Goal: Transaction & Acquisition: Purchase product/service

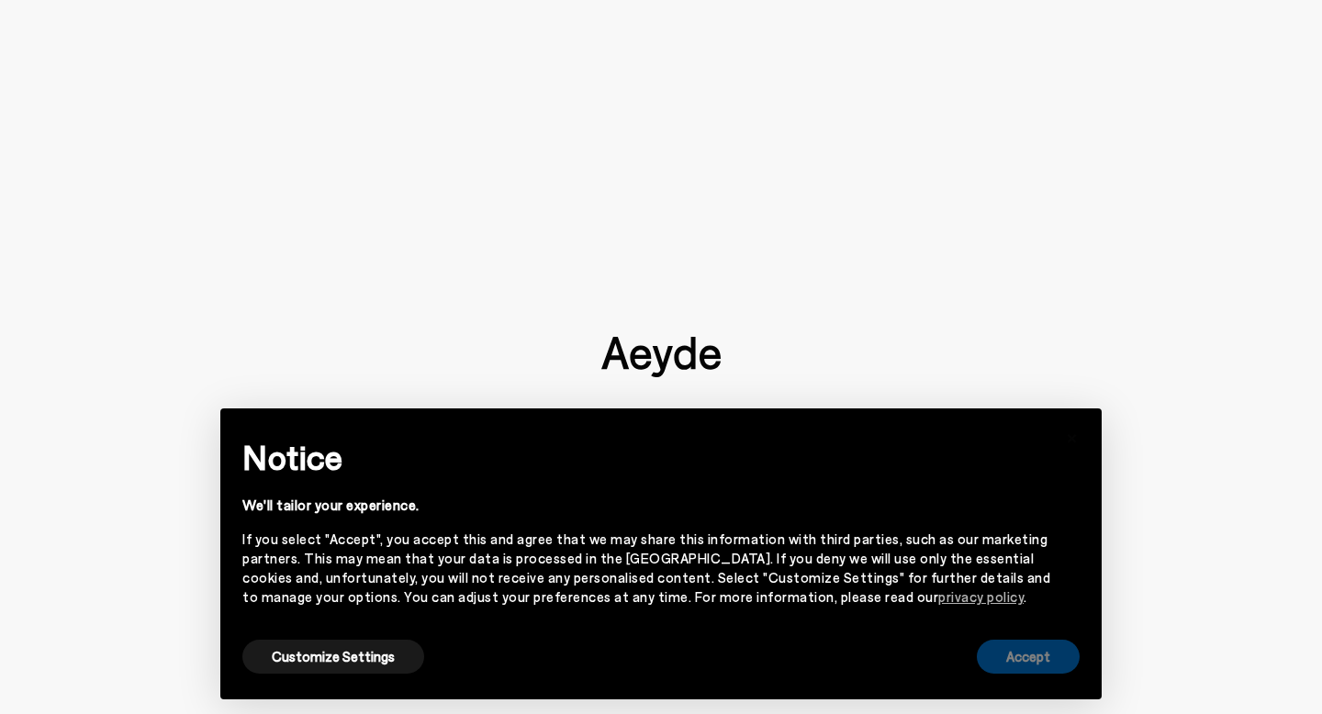
click at [1046, 651] on button "Accept" at bounding box center [1028, 657] width 103 height 34
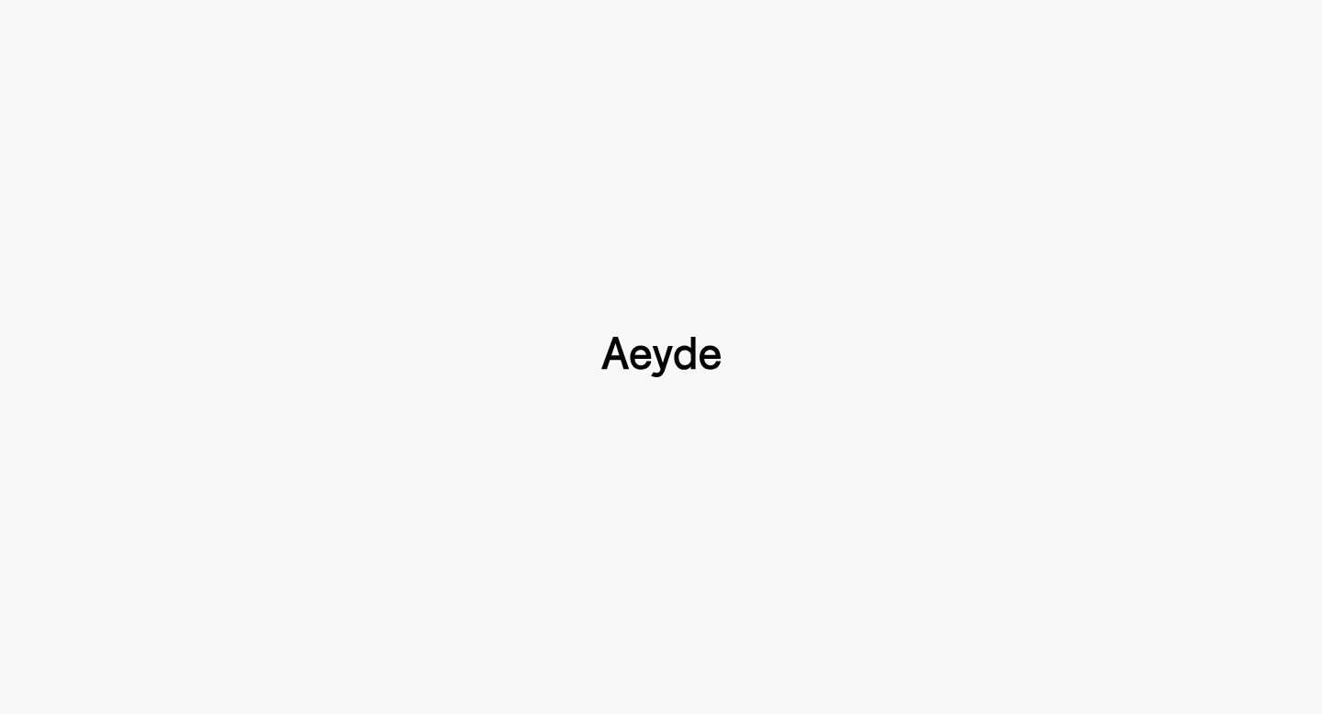
click at [691, 353] on img at bounding box center [660, 357] width 119 height 40
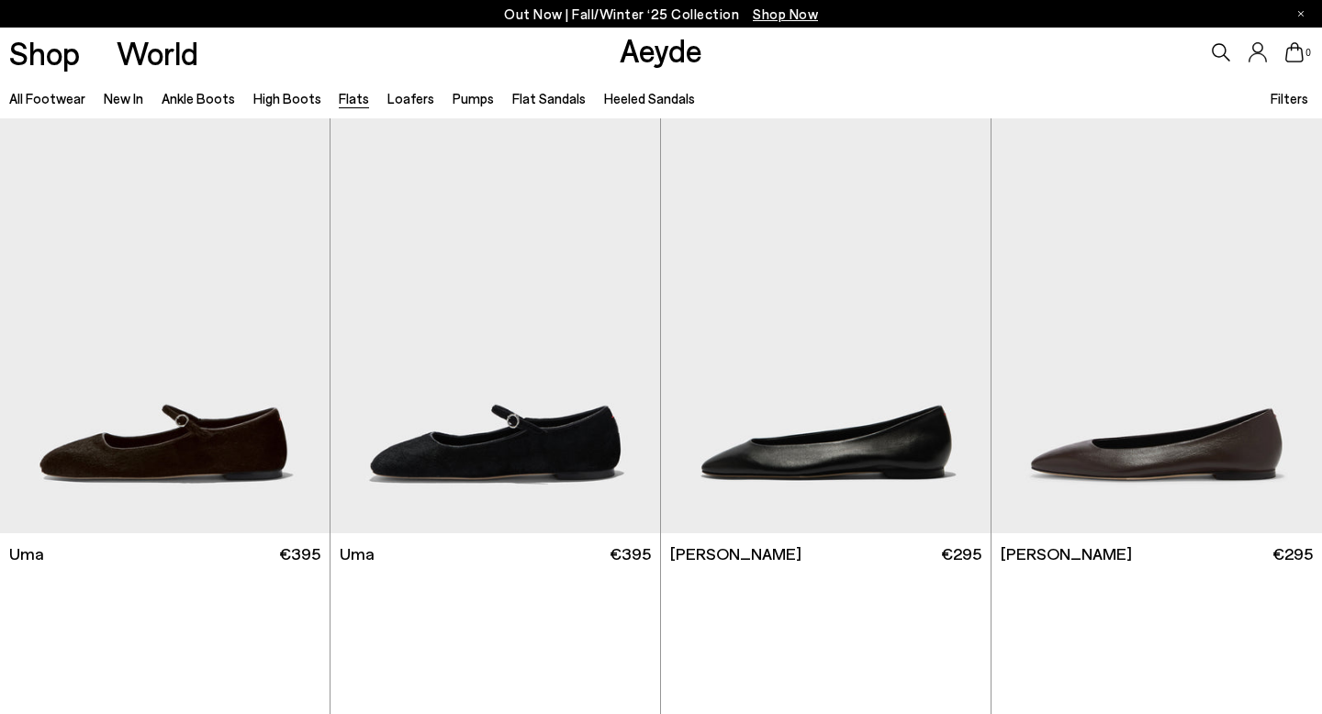
click at [706, 386] on div at bounding box center [661, 357] width 1322 height 714
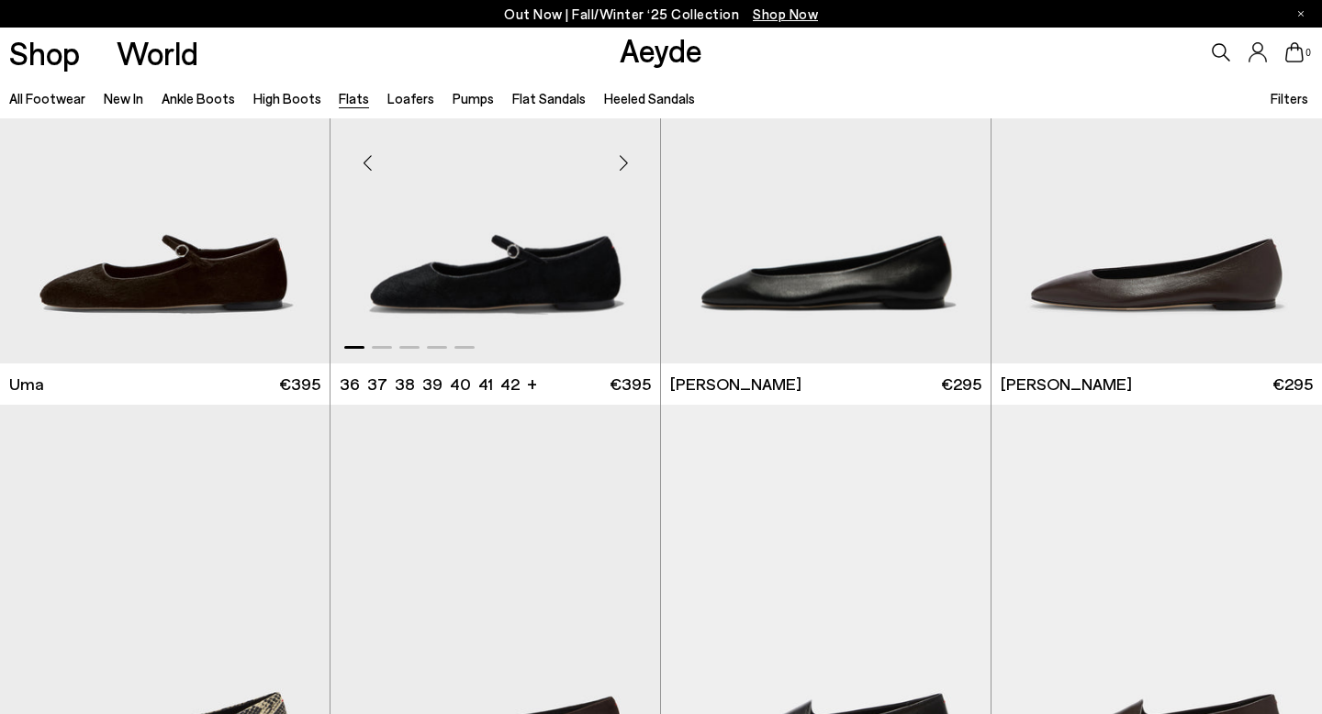
scroll to position [174, 0]
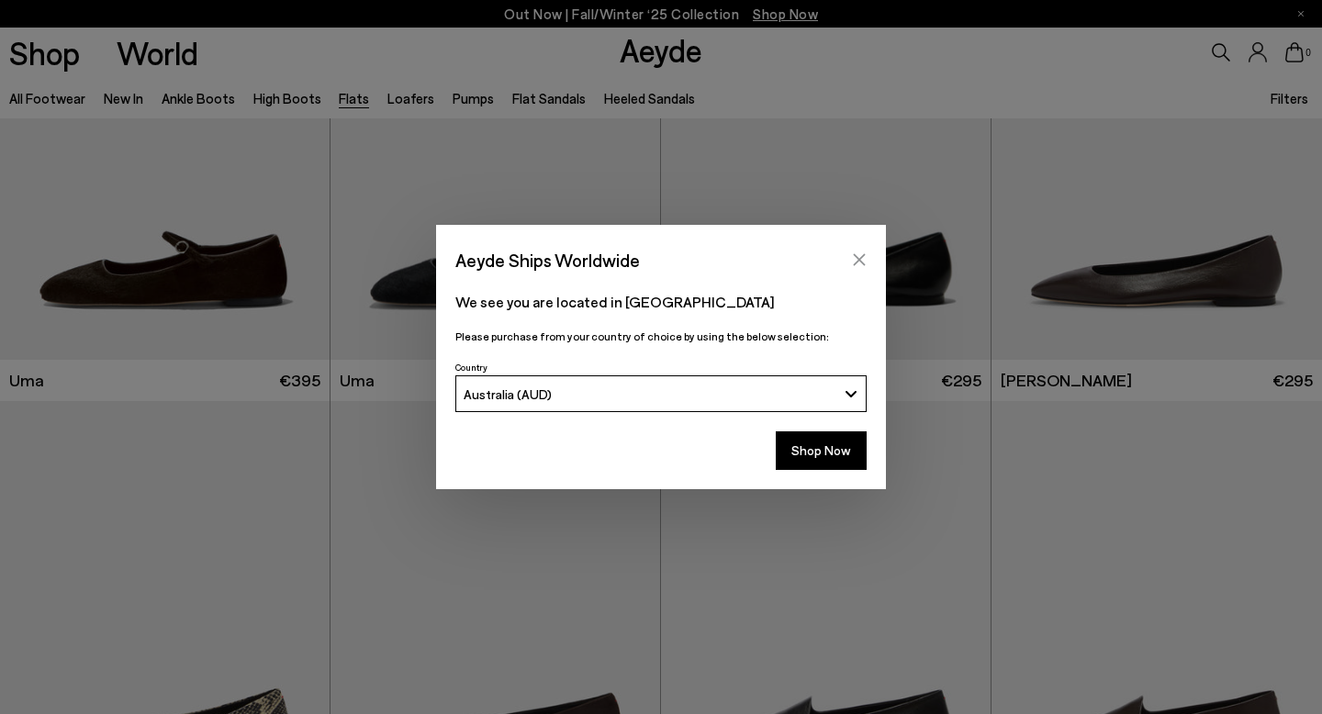
click at [854, 257] on icon "Close" at bounding box center [859, 259] width 15 height 15
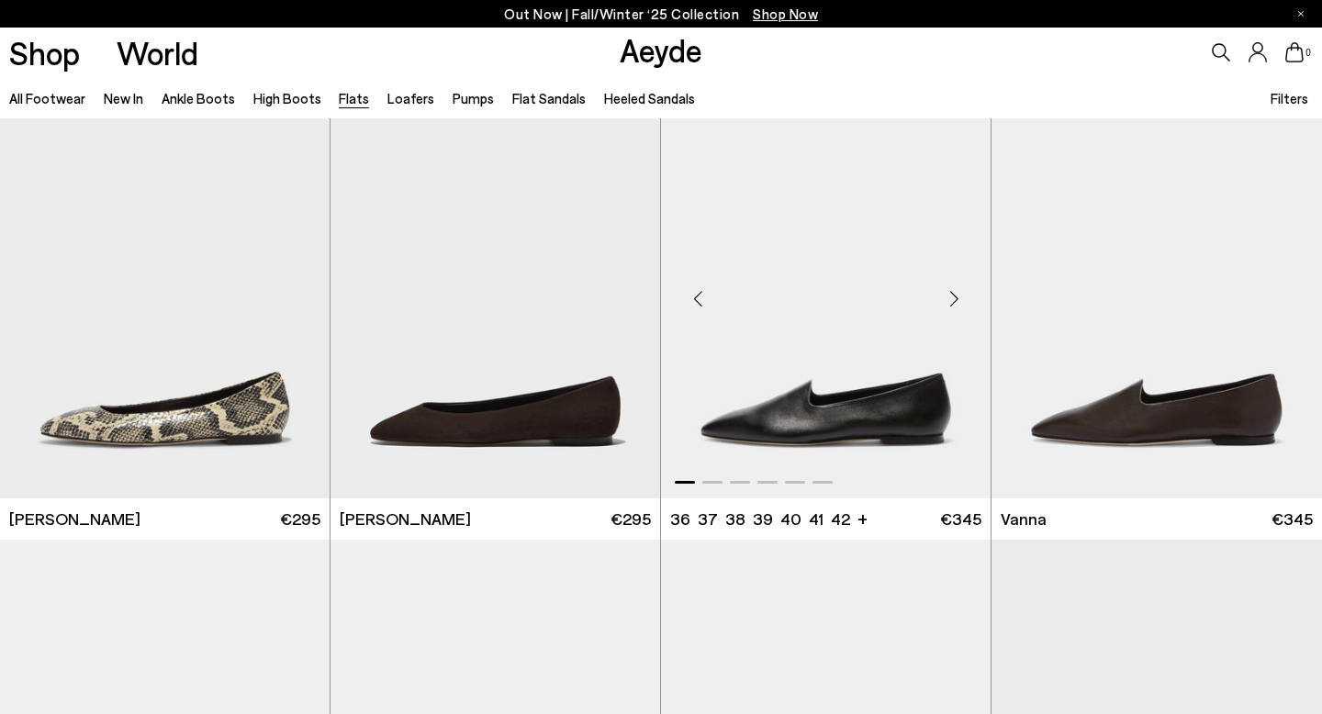
scroll to position [493, 0]
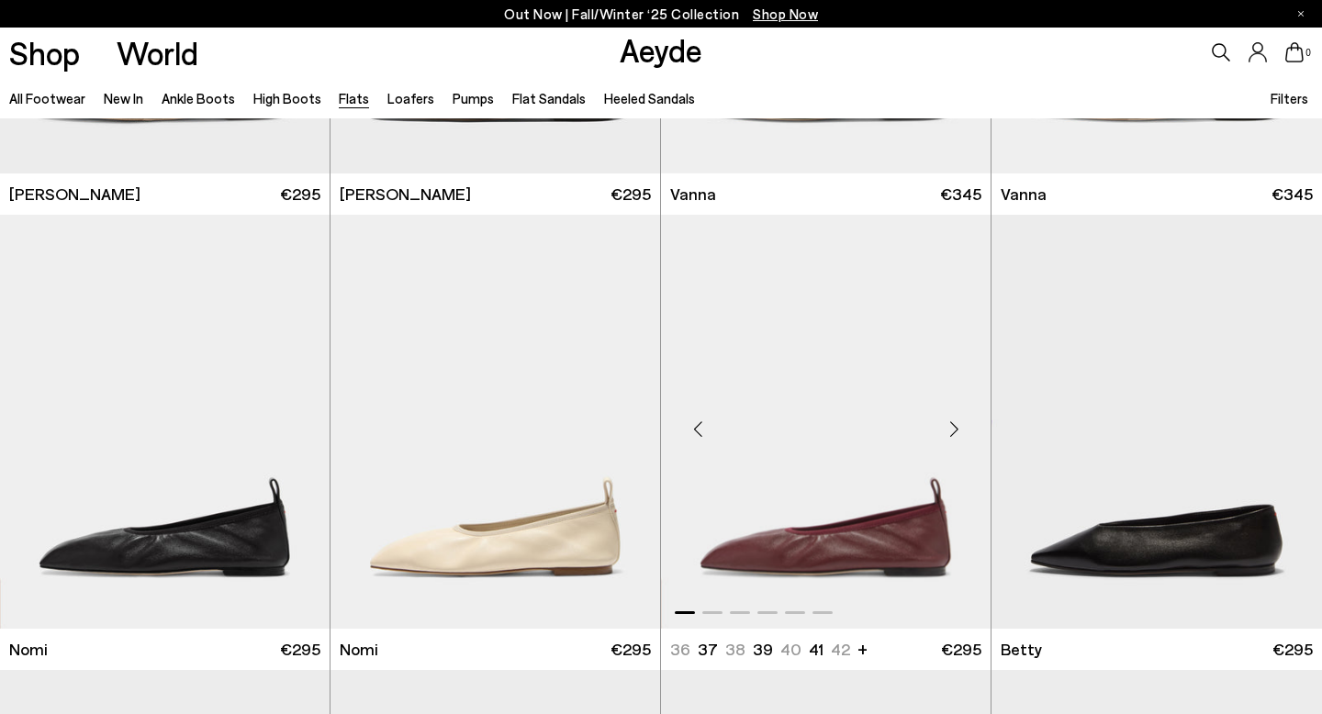
scroll to position [858, 0]
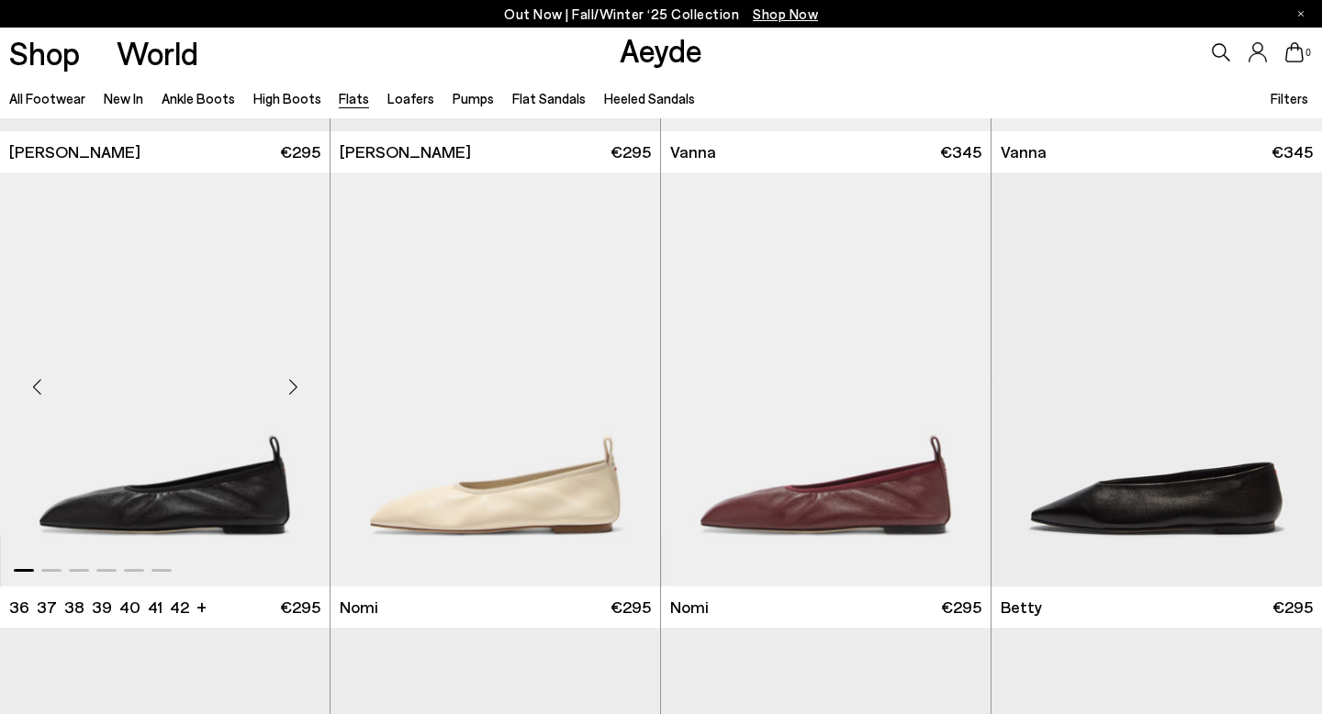
click at [133, 504] on img "1 / 6" at bounding box center [165, 380] width 330 height 414
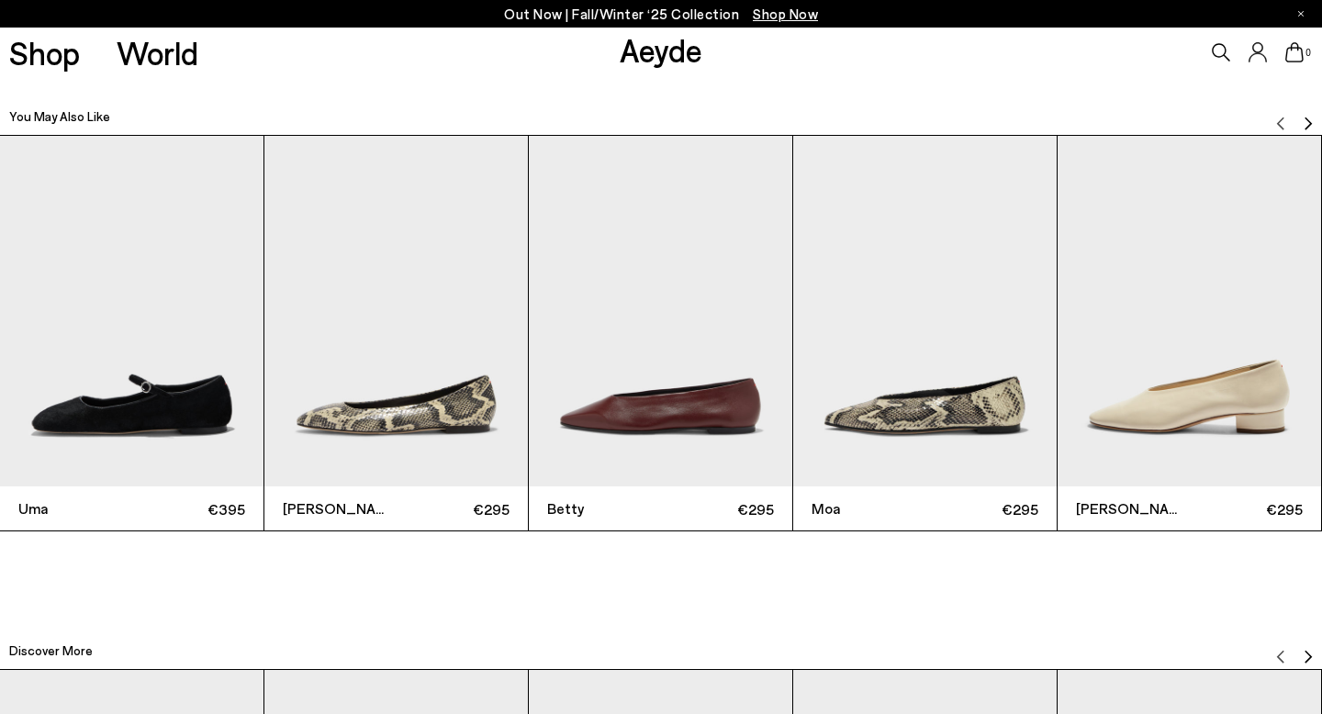
scroll to position [4087, 0]
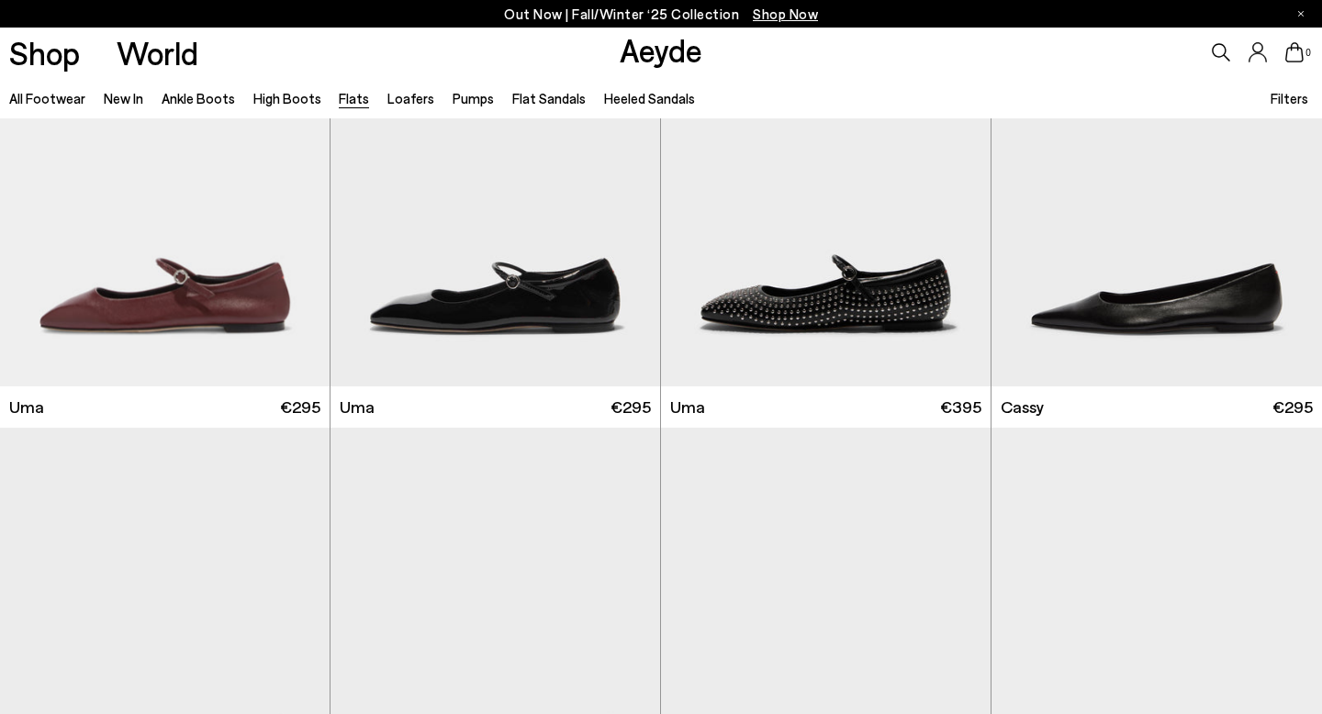
scroll to position [2437, 0]
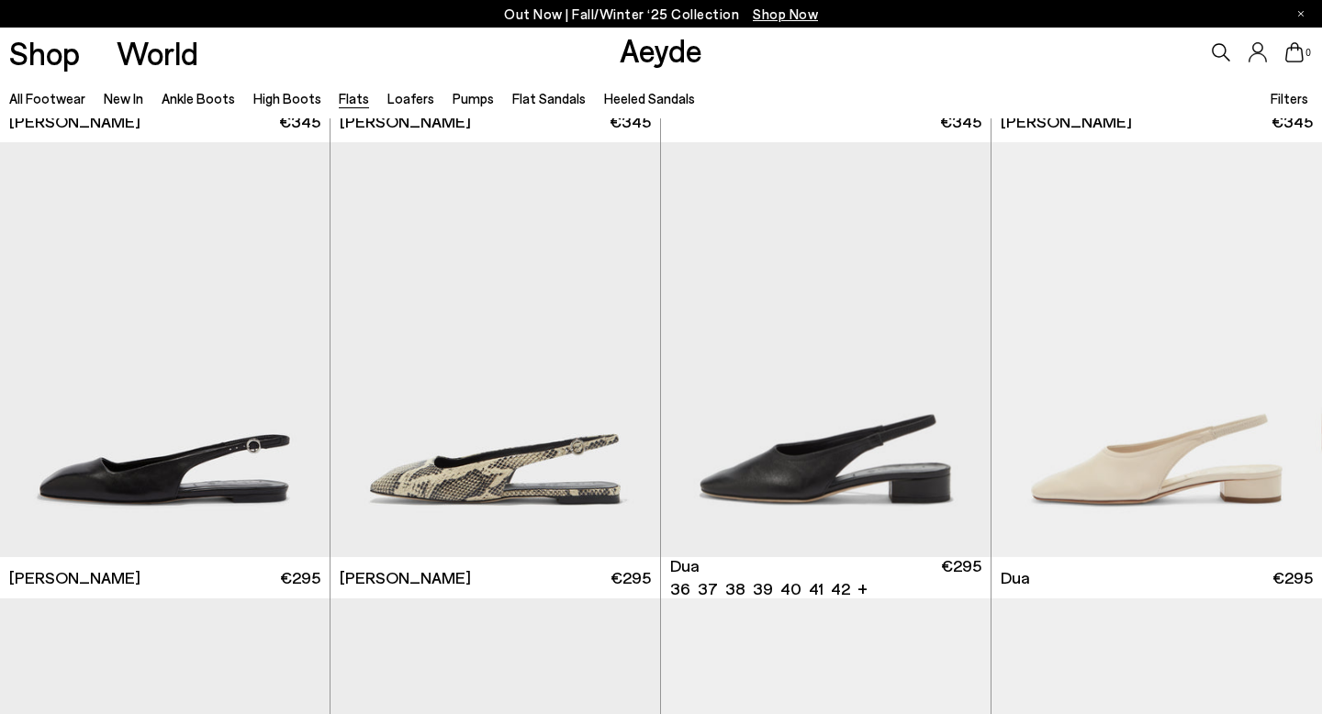
scroll to position [6834, 0]
